Goal: Find specific page/section: Find specific page/section

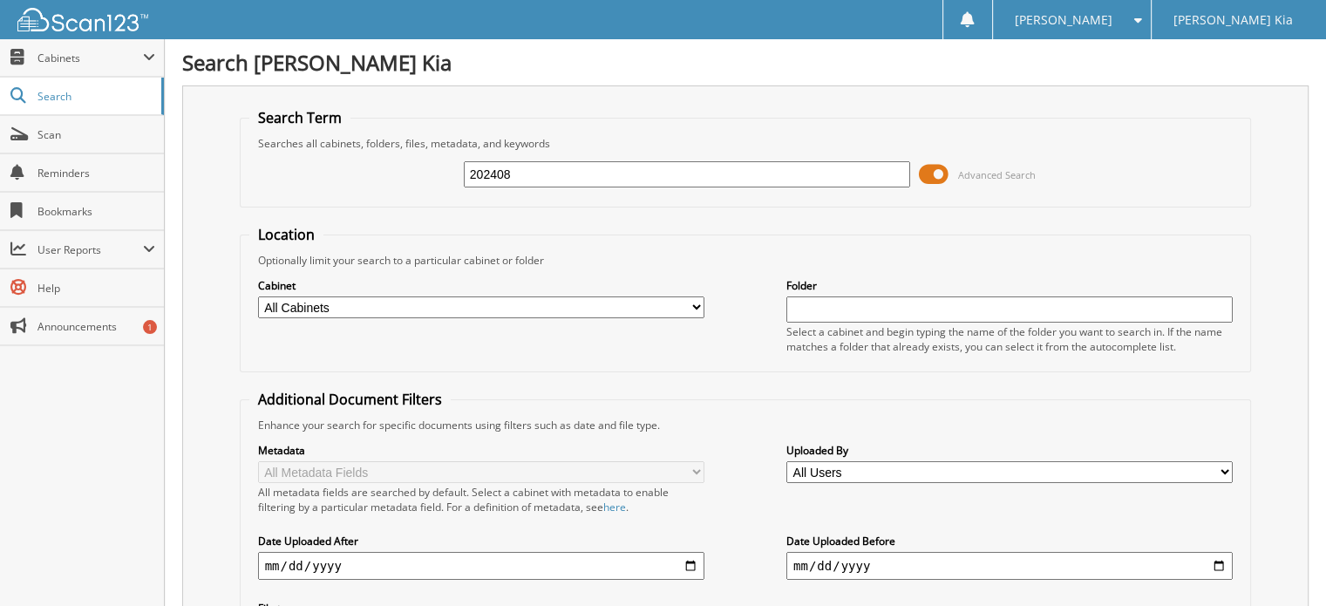
drag, startPoint x: 543, startPoint y: 166, endPoint x: 439, endPoint y: 171, distance: 103.8
click at [439, 171] on div "202408 Advanced Search" at bounding box center [745, 174] width 993 height 47
type input "199039"
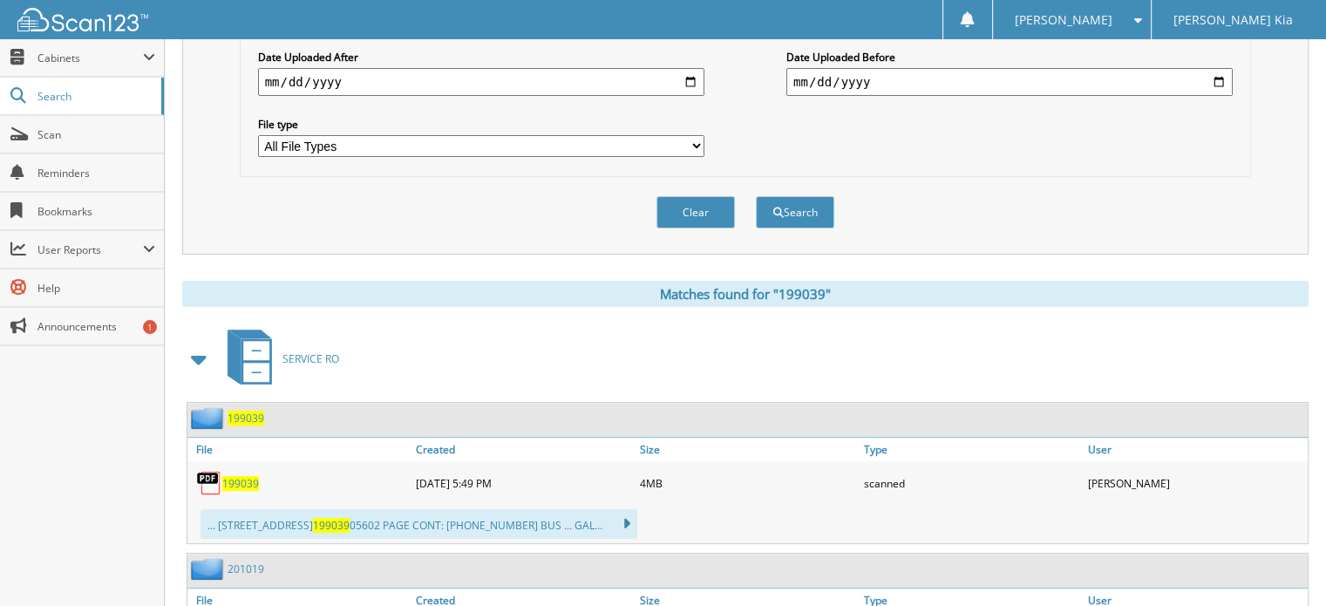
scroll to position [523, 0]
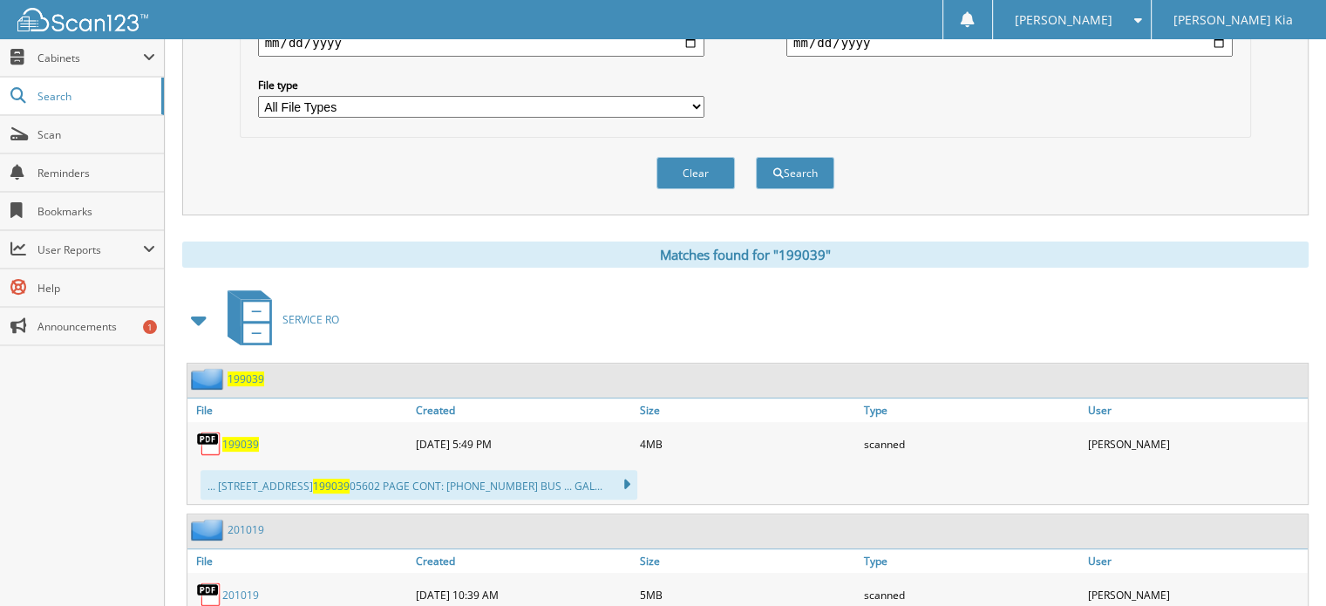
click at [244, 437] on span "199039" at bounding box center [240, 444] width 37 height 15
